Goal: Information Seeking & Learning: Find specific fact

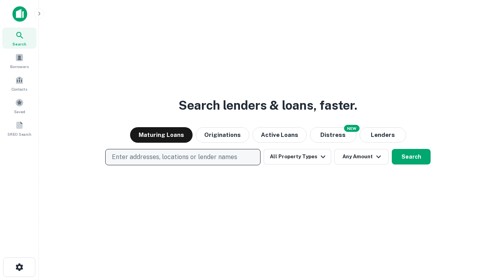
click at [183, 157] on p "Enter addresses, locations or lender names" at bounding box center [174, 156] width 125 height 9
type input "**********"
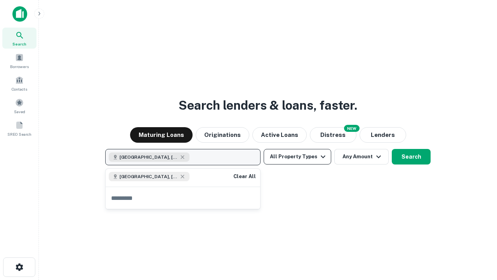
click at [298, 157] on button "All Property Types" at bounding box center [298, 157] width 68 height 16
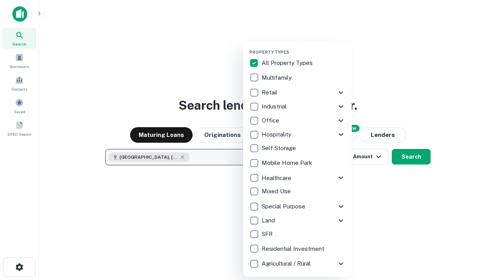
click at [304, 47] on button "button" at bounding box center [303, 47] width 109 height 0
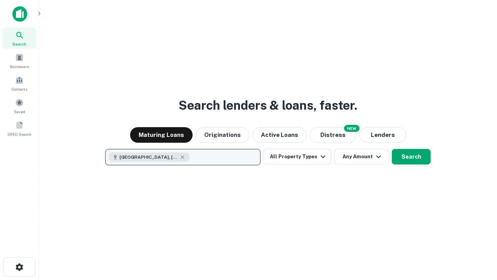
scroll to position [12, 0]
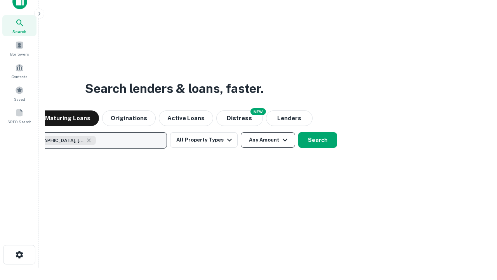
click at [241, 132] on button "Any Amount" at bounding box center [268, 140] width 54 height 16
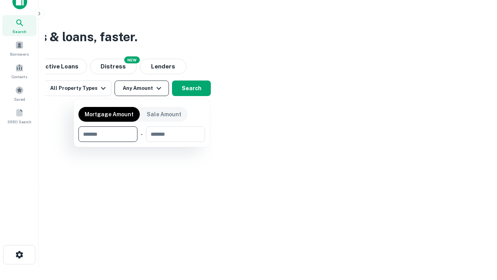
type input "*******"
click at [142, 142] on button "button" at bounding box center [141, 142] width 127 height 0
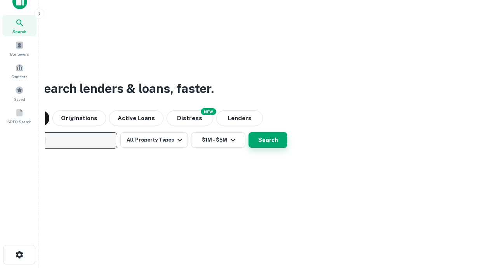
click at [249, 132] on button "Search" at bounding box center [268, 140] width 39 height 16
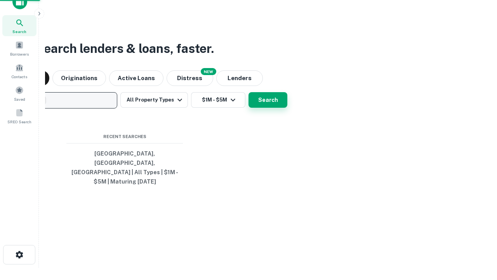
scroll to position [25, 220]
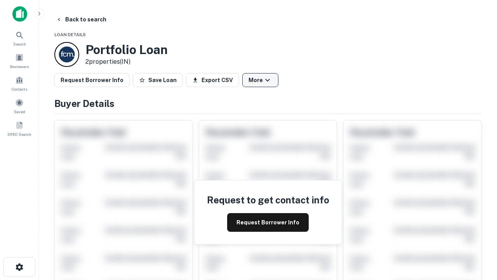
click at [260, 80] on button "More" at bounding box center [260, 80] width 36 height 14
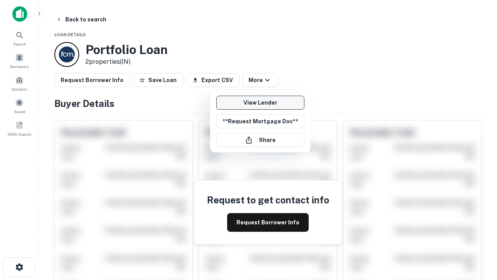
click at [260, 103] on link "View Lender" at bounding box center [260, 103] width 88 height 14
